Goal: Information Seeking & Learning: Learn about a topic

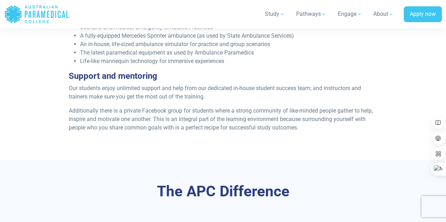
scroll to position [2053, 0]
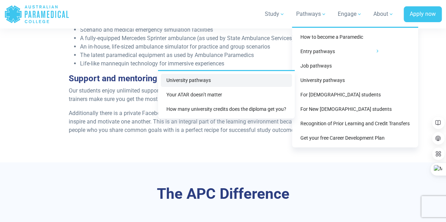
click at [209, 83] on link "University pathways" at bounding box center [226, 80] width 131 height 13
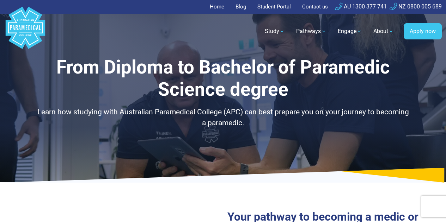
select select "**********"
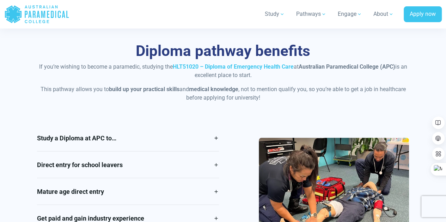
scroll to position [567, 0]
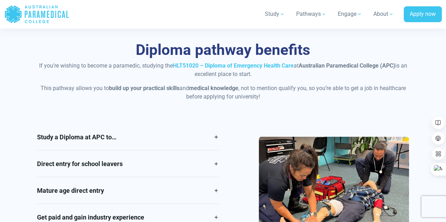
click at [217, 164] on link "Direct entry for school leavers" at bounding box center [127, 163] width 181 height 26
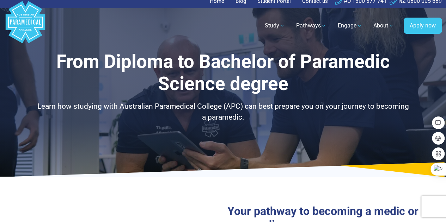
scroll to position [0, 0]
